Goal: Find specific page/section: Find specific page/section

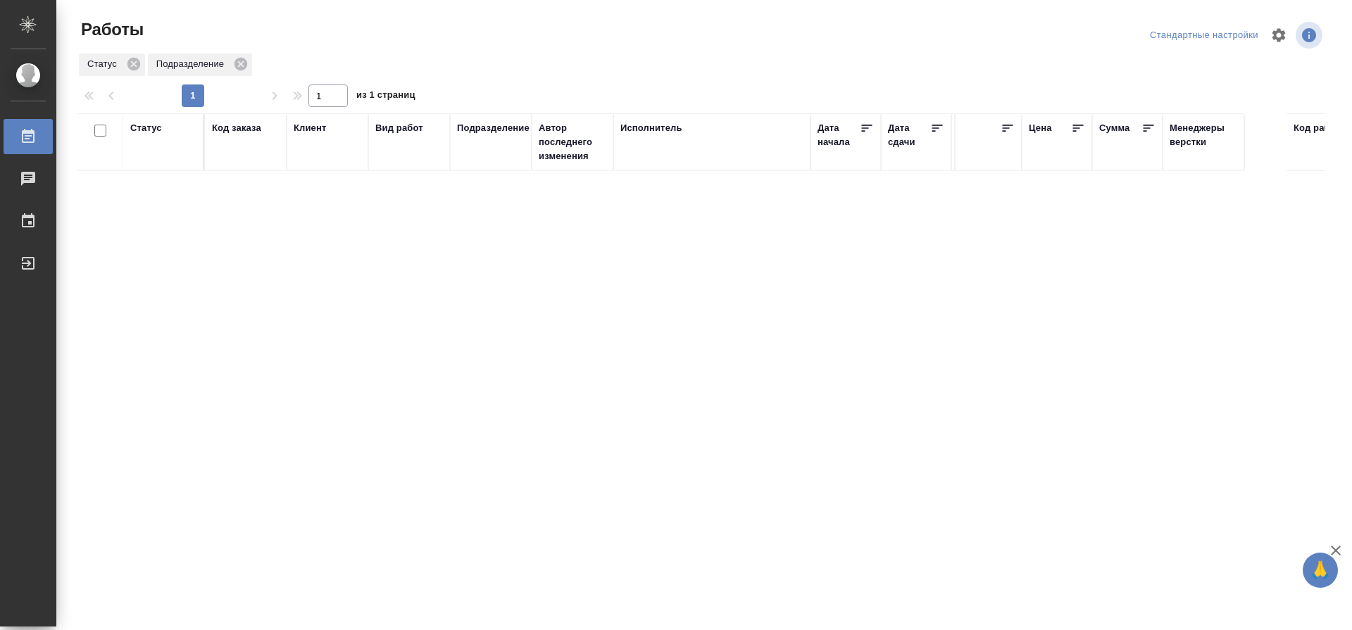
click at [465, 129] on div "Подразделение" at bounding box center [493, 128] width 73 height 14
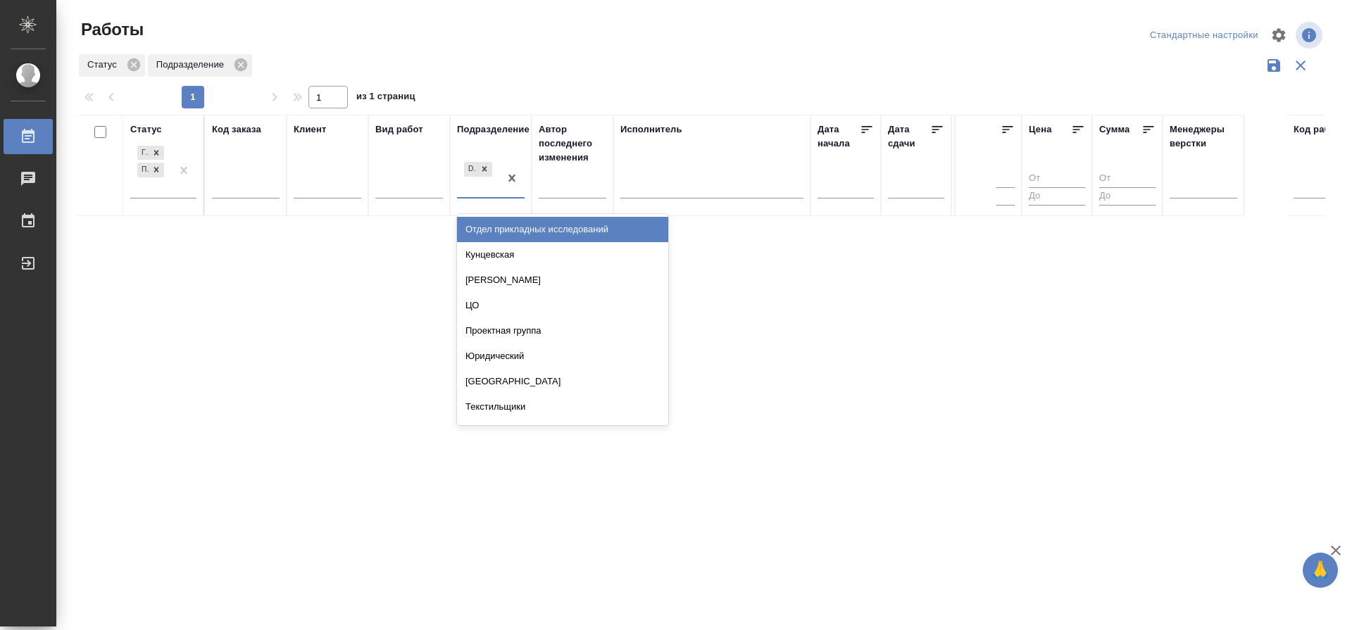
click at [479, 193] on div "DTPspecialists" at bounding box center [478, 178] width 42 height 38
type input "ве"
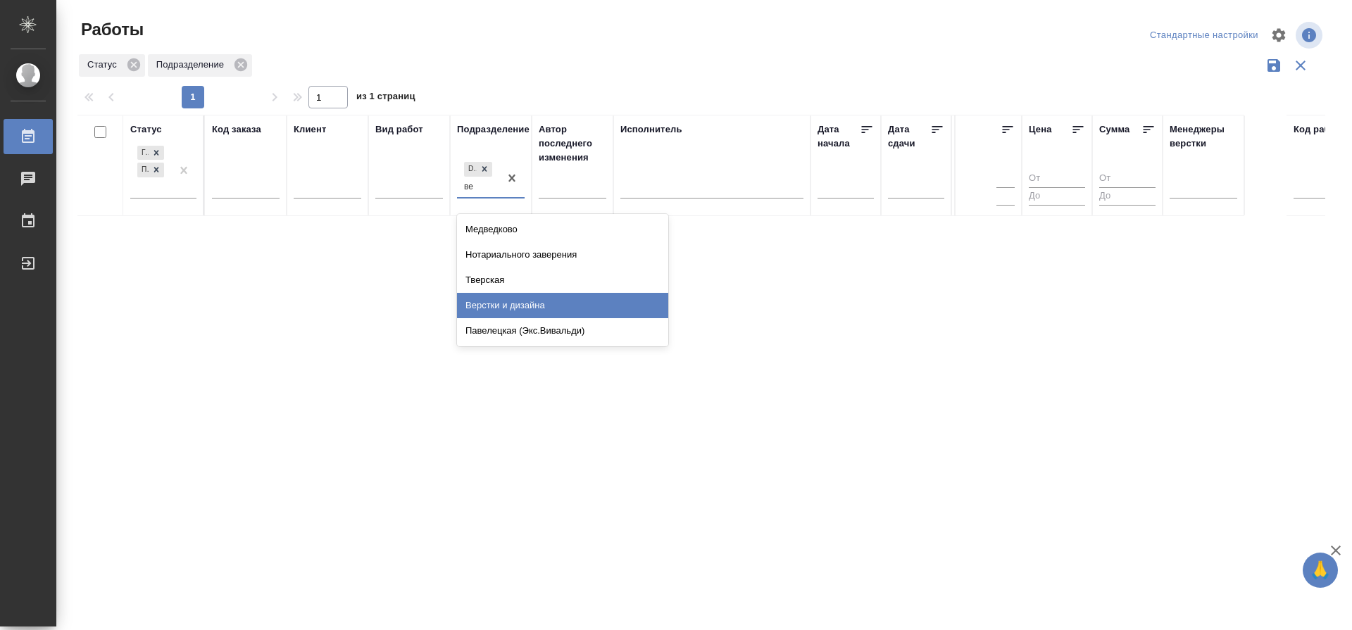
click at [481, 296] on div "Верстки и дизайна" at bounding box center [562, 305] width 211 height 25
